Goal: Task Accomplishment & Management: Use online tool/utility

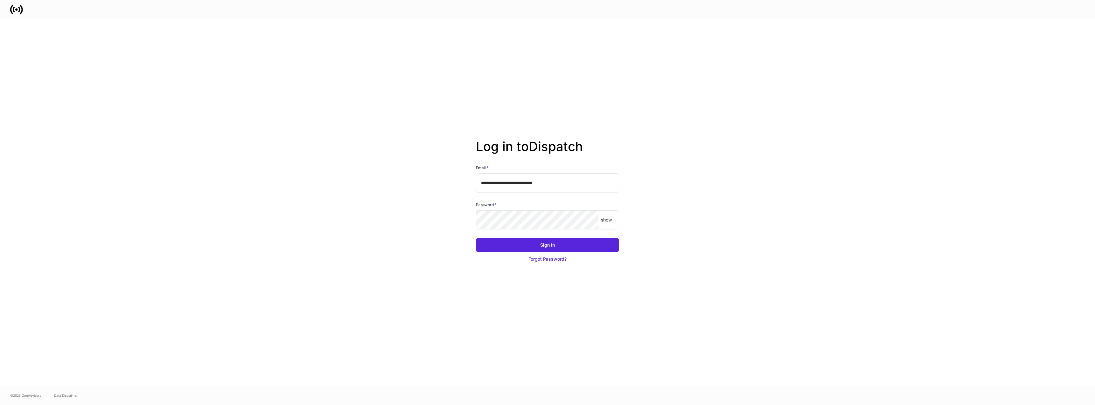
click at [527, 186] on input "**********" at bounding box center [547, 182] width 143 height 19
type input "**********"
click at [572, 242] on button "Sign In" at bounding box center [547, 245] width 143 height 14
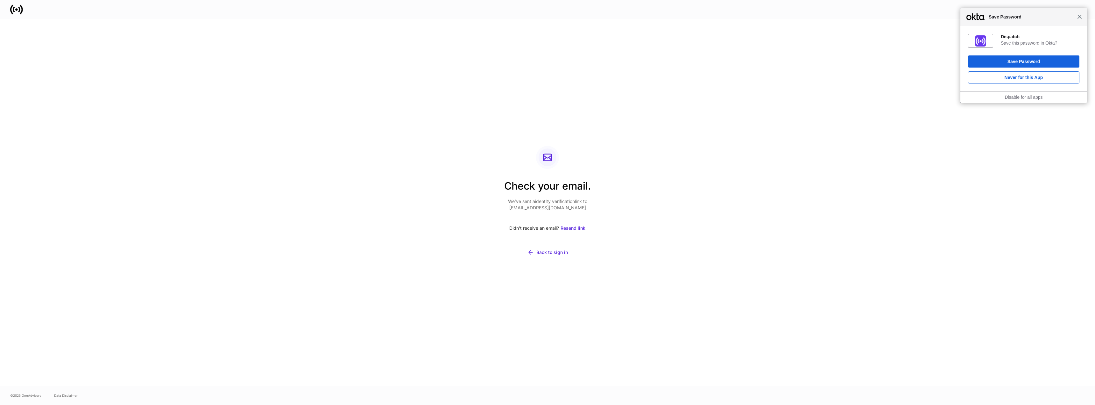
click at [1079, 18] on span "Close" at bounding box center [1079, 16] width 5 height 5
